Goal: Transaction & Acquisition: Obtain resource

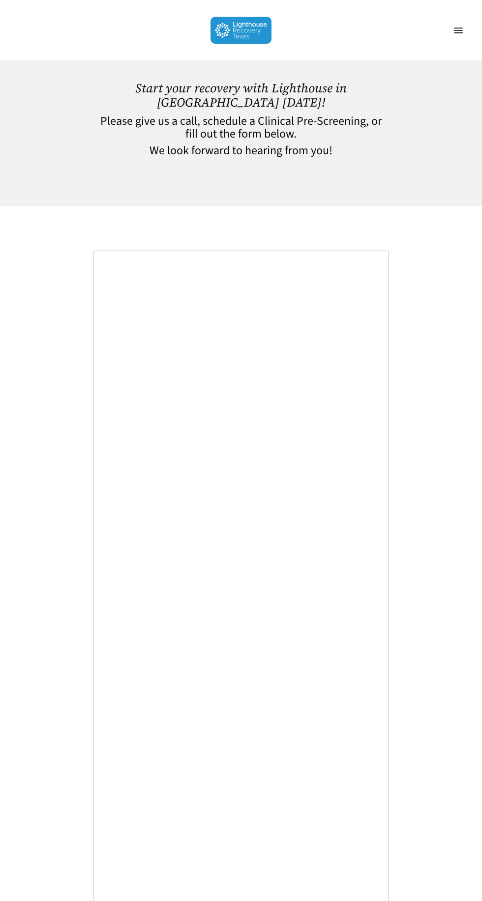
click at [220, 121] on h4 "Please give us a call, schedule a Clinical Pre-Screening, or fill out the form …" at bounding box center [240, 128] width 295 height 26
click at [224, 33] on img at bounding box center [240, 30] width 61 height 27
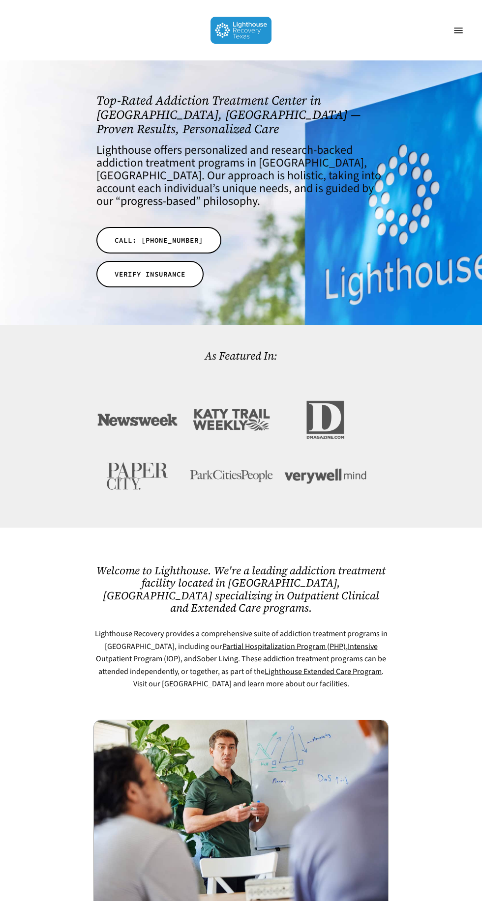
click at [183, 269] on link "VERIFY INSURANCE" at bounding box center [149, 274] width 107 height 27
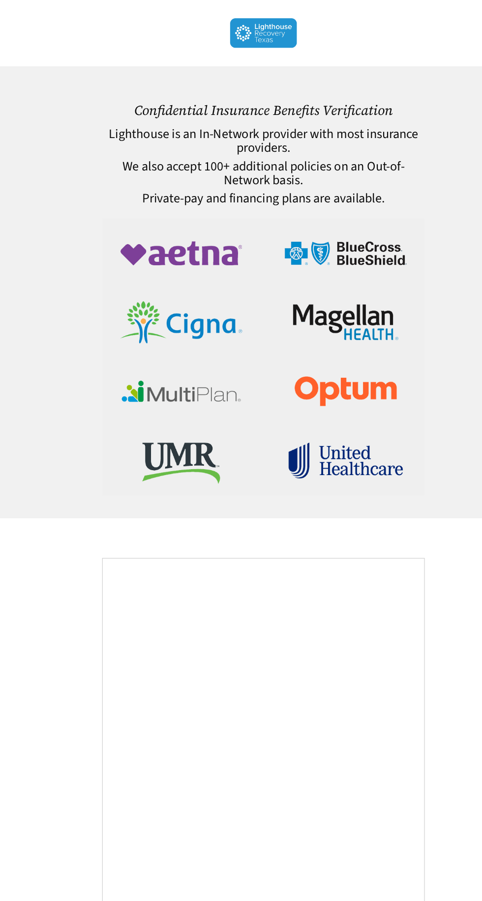
scroll to position [6, 0]
